Goal: Transaction & Acquisition: Purchase product/service

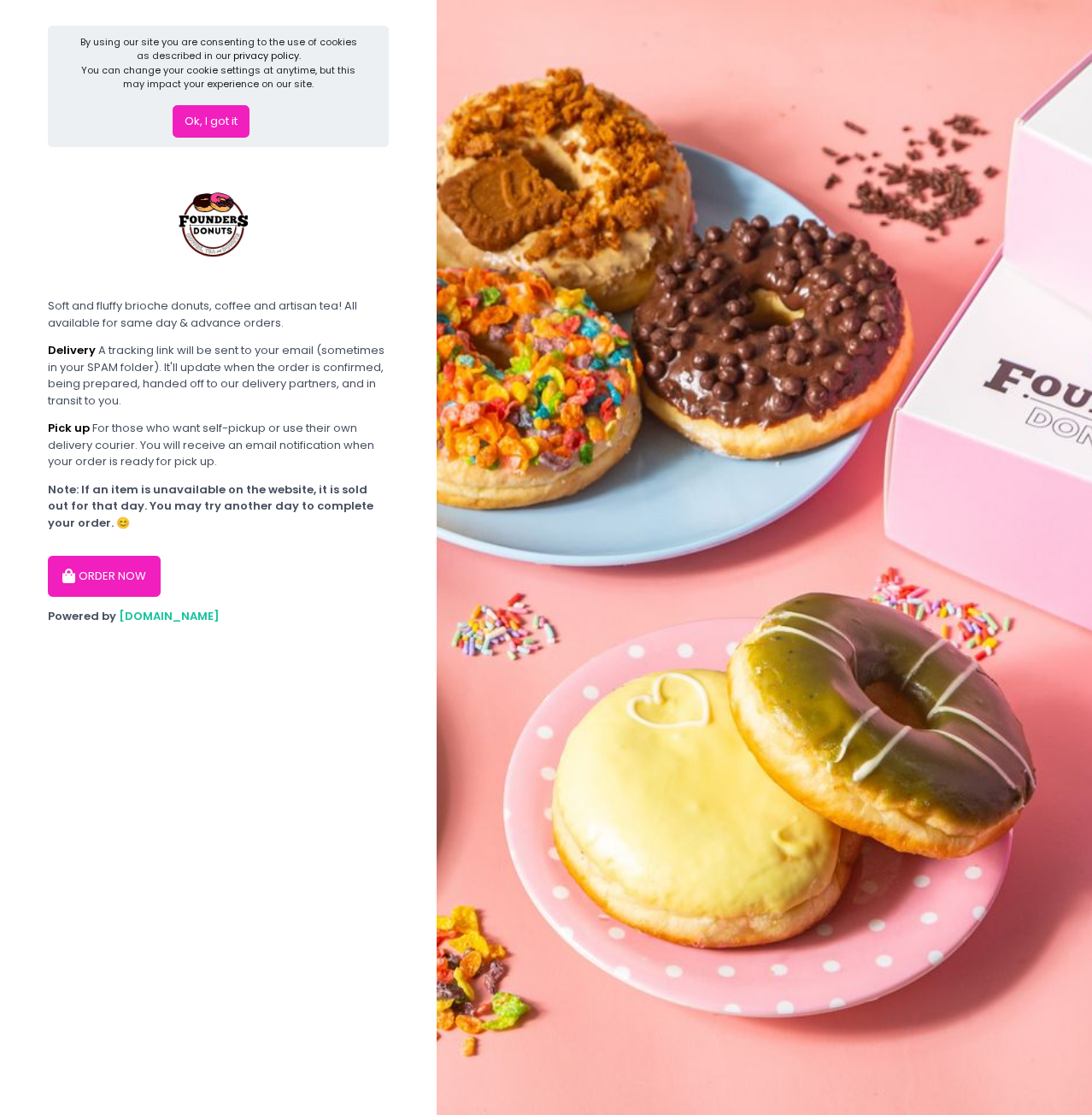
click at [132, 592] on button "ORDER NOW" at bounding box center [104, 576] width 113 height 41
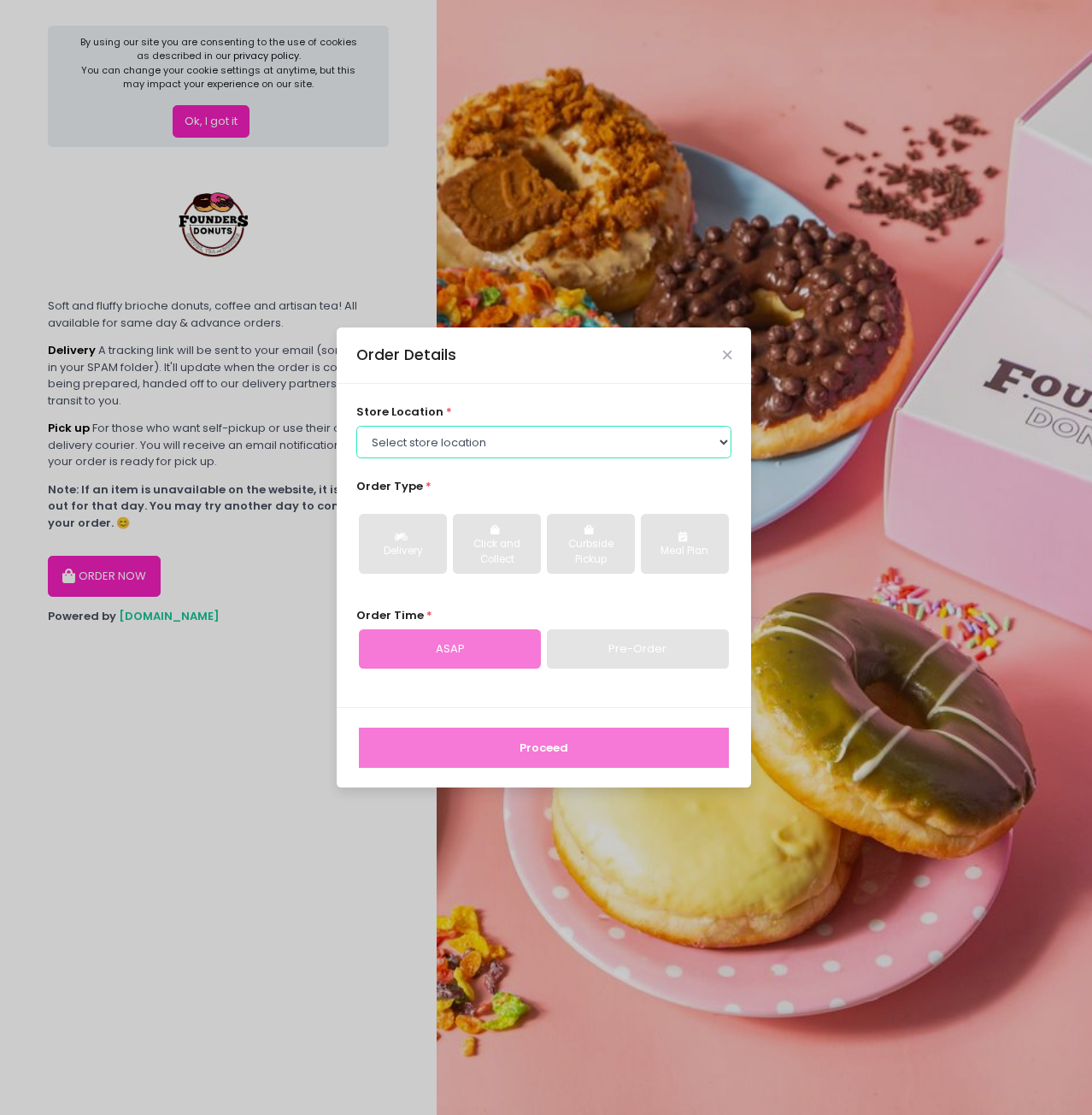
click at [479, 431] on select "Select store location Founders Donuts - [PERSON_NAME] Founders Donuts - [GEOGRA…" at bounding box center [544, 441] width 376 height 33
click at [480, 431] on select "Select store location Founders Donuts - [PERSON_NAME] Founders Donuts - [GEOGRA…" at bounding box center [544, 441] width 376 height 33
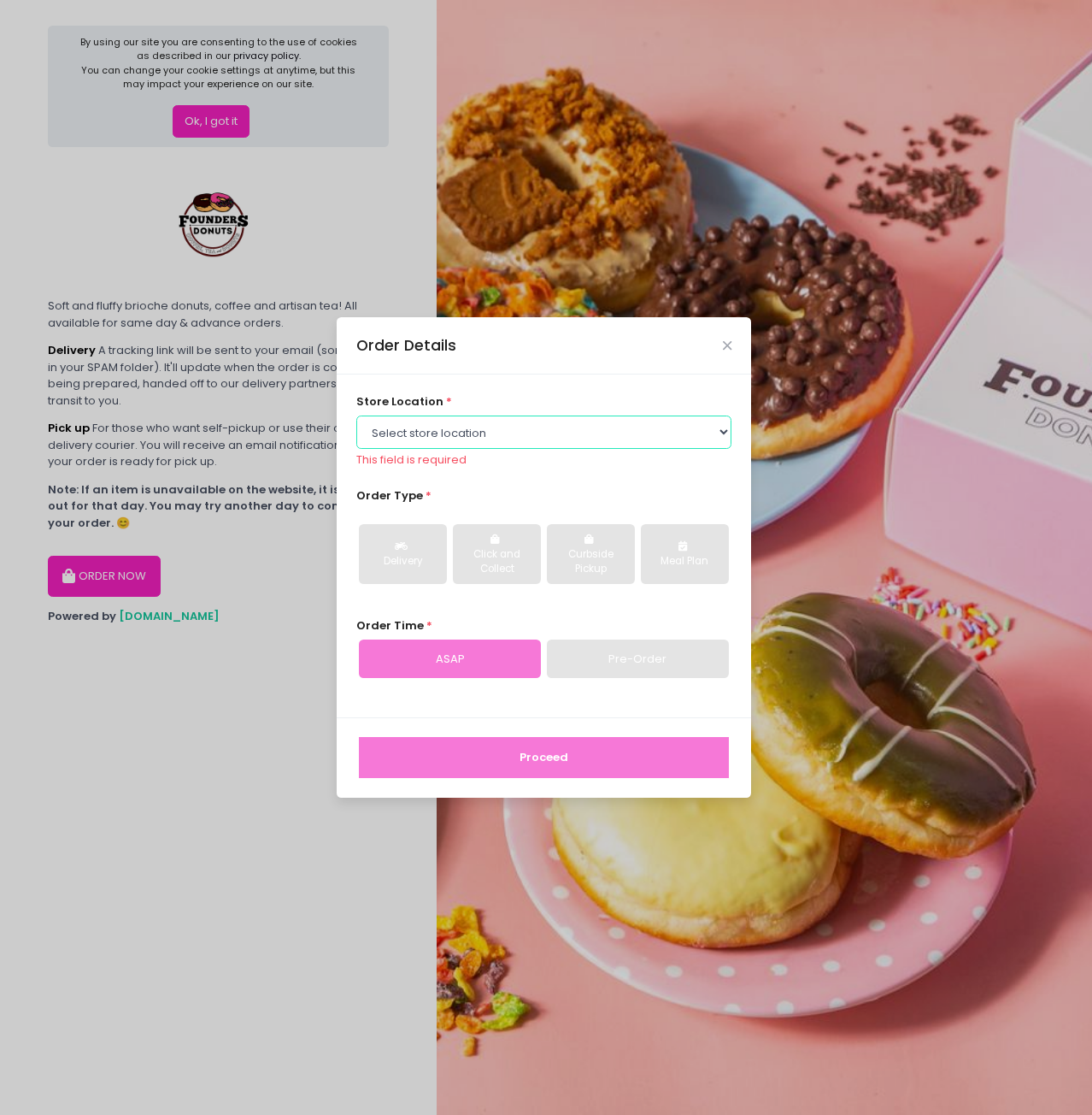
click at [492, 424] on select "Select store location Founders Donuts - [PERSON_NAME] Founders Donuts - [GEOGRA…" at bounding box center [544, 432] width 376 height 33
click at [472, 438] on select "Select store location Founders Donuts - [PERSON_NAME] Founders Donuts - [GEOGRA…" at bounding box center [544, 432] width 376 height 33
select select "65e656aa55db7c7b23c3a32e"
click at [356, 425] on select "Select store location Founders Donuts - [PERSON_NAME] Founders Donuts - [GEOGRA…" at bounding box center [544, 432] width 376 height 33
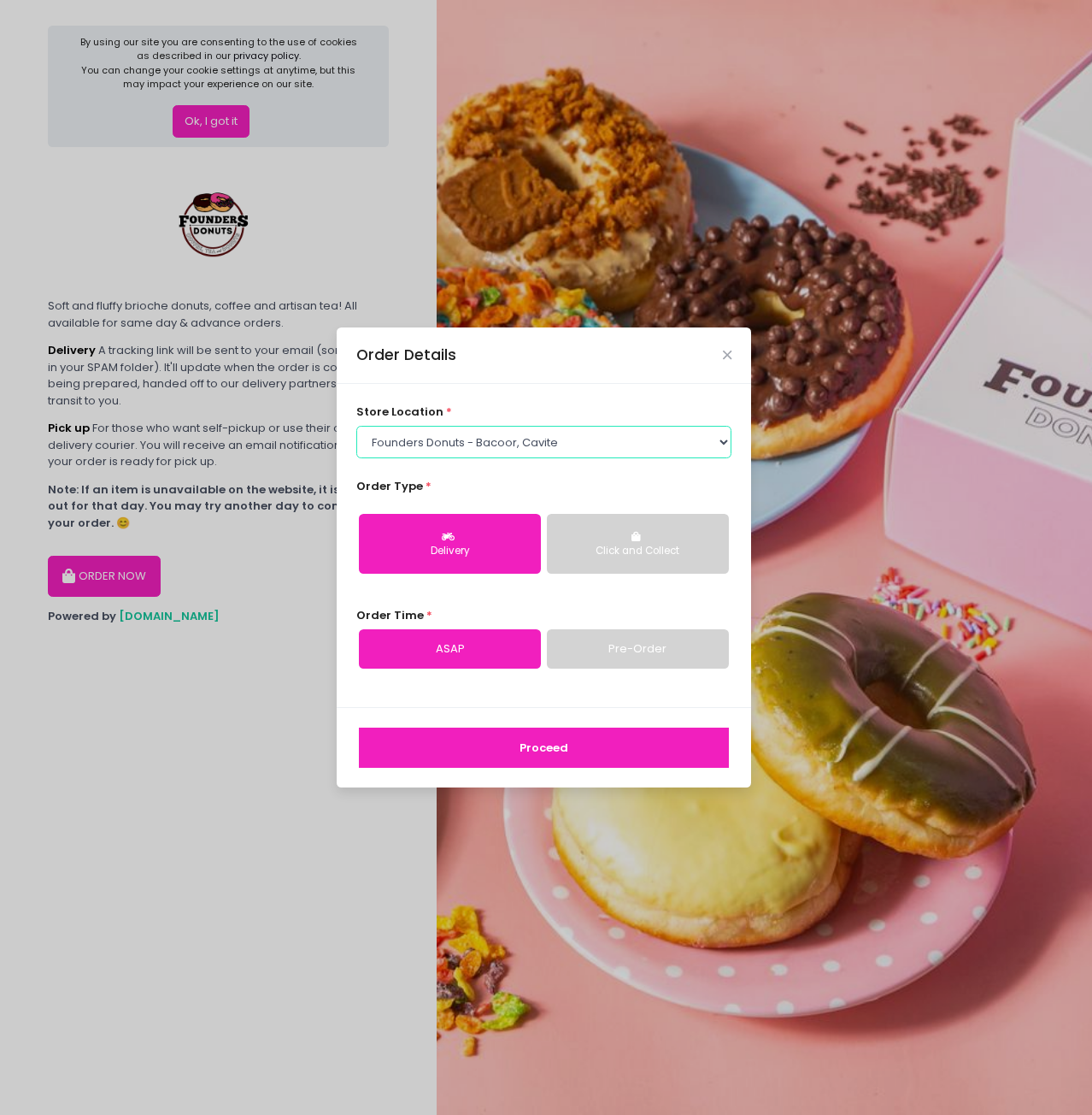
click at [593, 445] on select "Select store location Founders Donuts - [PERSON_NAME] Founders Donuts - [GEOGRA…" at bounding box center [544, 441] width 376 height 33
click at [515, 746] on button "Proceed" at bounding box center [544, 748] width 370 height 41
